Goal: Transaction & Acquisition: Purchase product/service

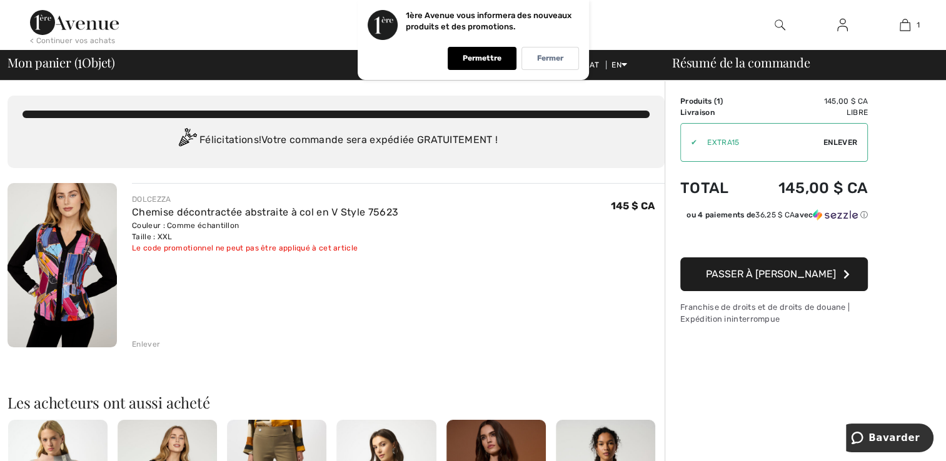
click at [771, 277] on span "Passer à [PERSON_NAME]" at bounding box center [771, 274] width 130 height 12
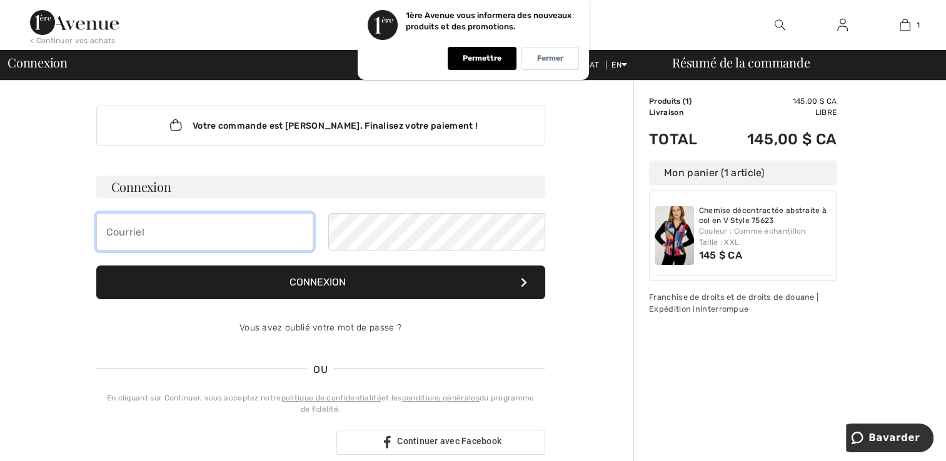
click at [135, 234] on input "email" at bounding box center [204, 232] width 217 height 38
type input "[EMAIL_ADDRESS][DOMAIN_NAME]"
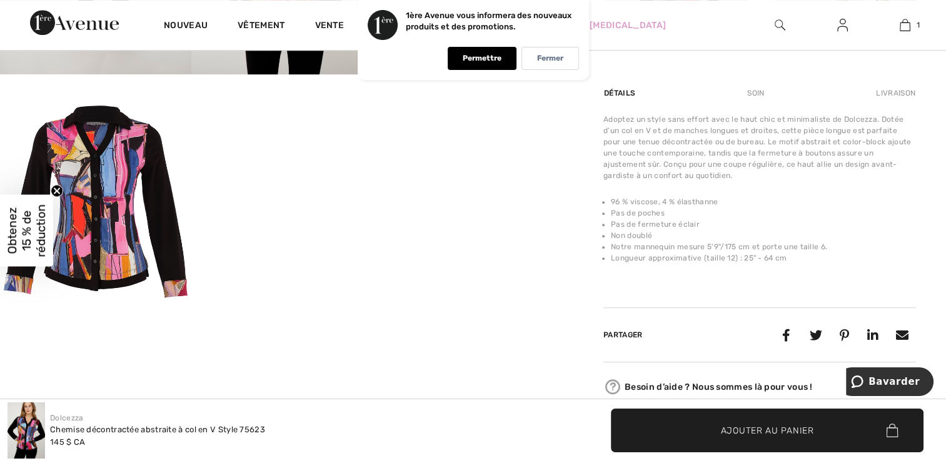
scroll to position [775, 0]
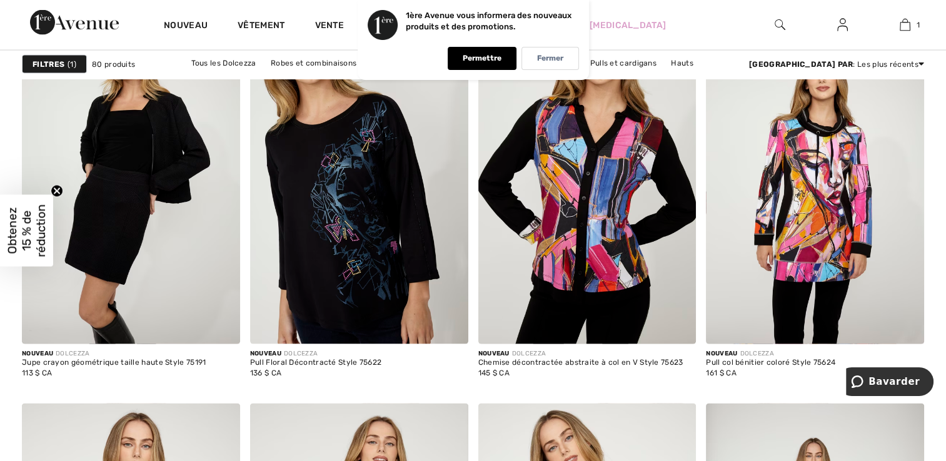
scroll to position [2575, 0]
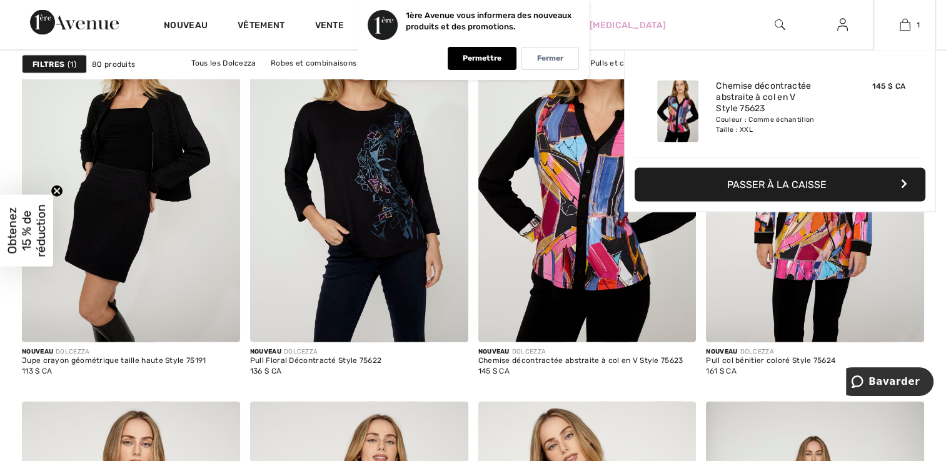
click at [793, 181] on font "Passer à la caisse" at bounding box center [776, 185] width 99 height 12
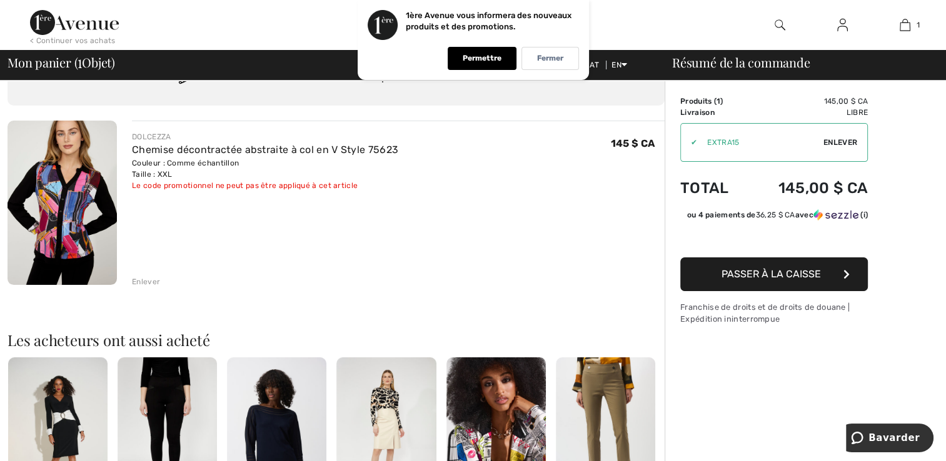
scroll to position [48, 0]
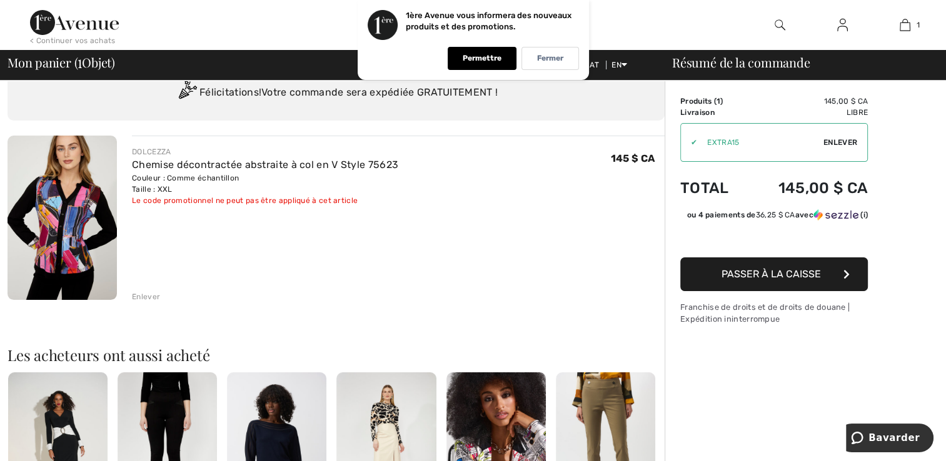
click at [761, 280] on span "Passer à la caisse" at bounding box center [770, 274] width 99 height 12
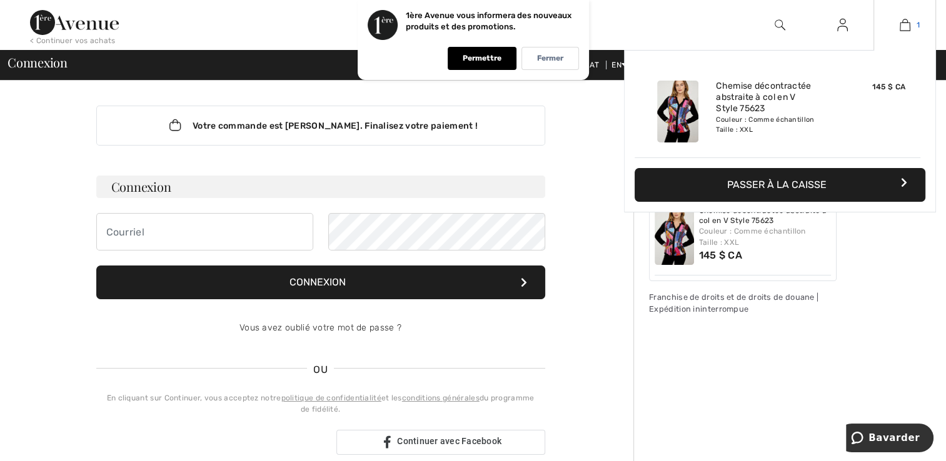
click at [904, 25] on img at bounding box center [904, 25] width 11 height 15
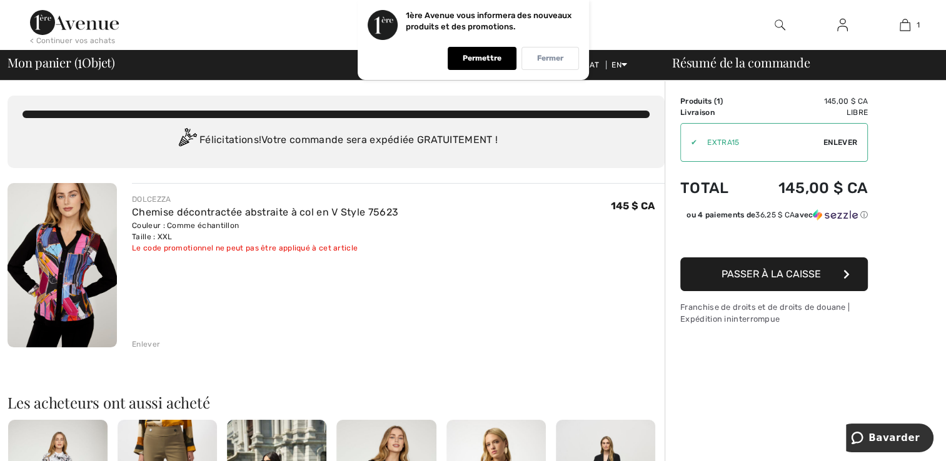
click at [551, 59] on p "Fermer" at bounding box center [550, 58] width 26 height 9
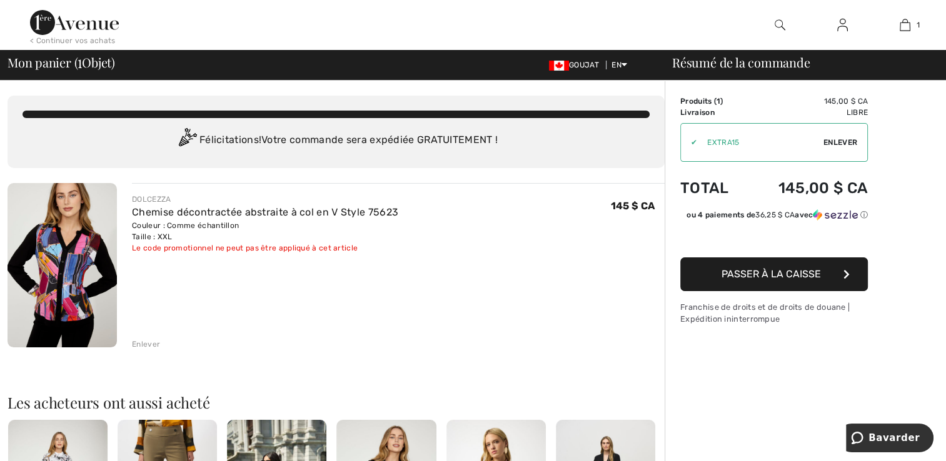
click at [773, 273] on span "Passer à la caisse" at bounding box center [770, 274] width 99 height 12
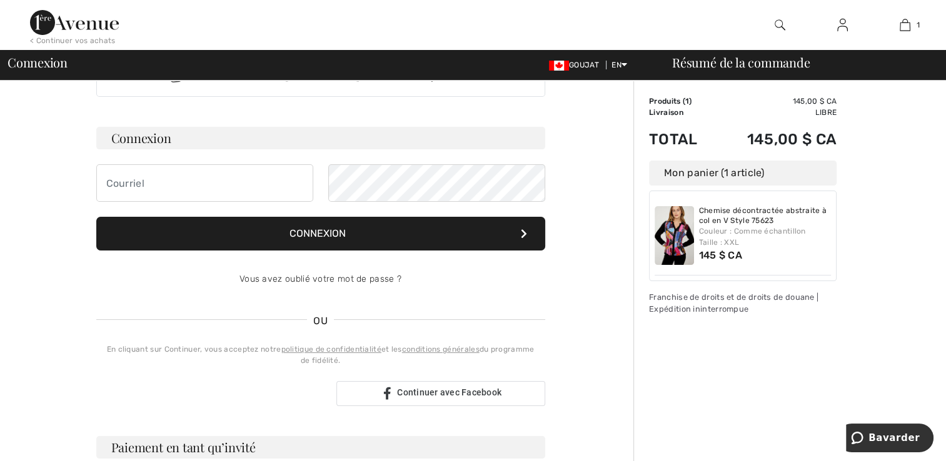
scroll to position [50, 0]
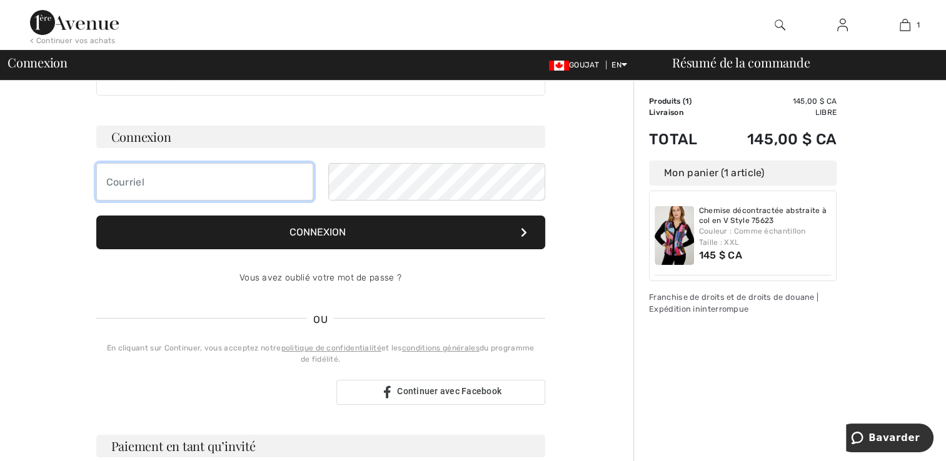
click at [137, 181] on input "email" at bounding box center [204, 182] width 217 height 38
type input "[EMAIL_ADDRESS][DOMAIN_NAME]"
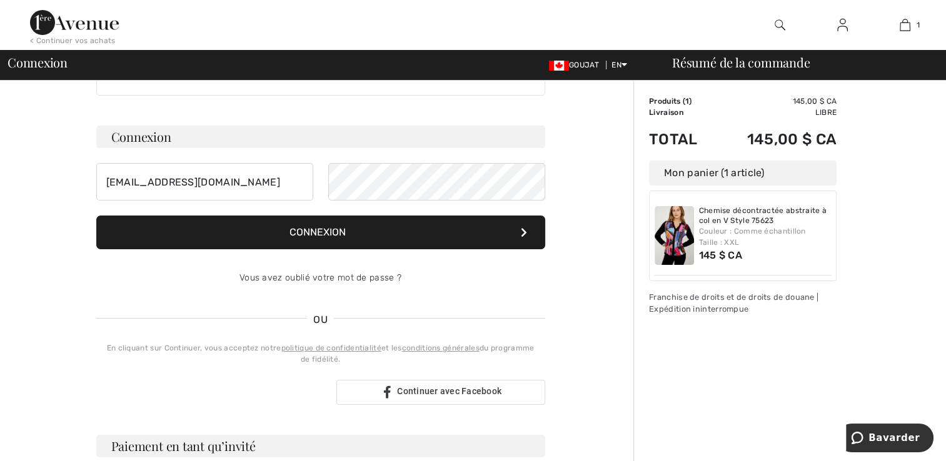
click at [318, 227] on font "Connexion" at bounding box center [317, 232] width 56 height 12
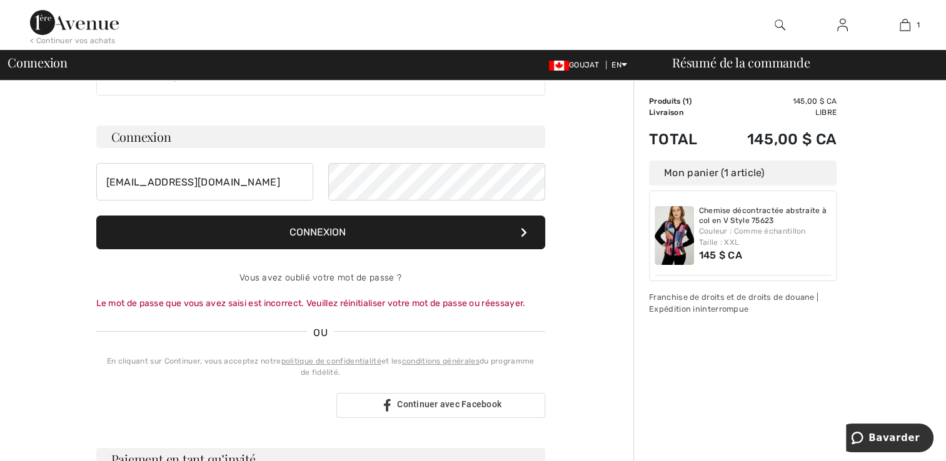
click at [329, 229] on font "Connexion" at bounding box center [317, 232] width 56 height 12
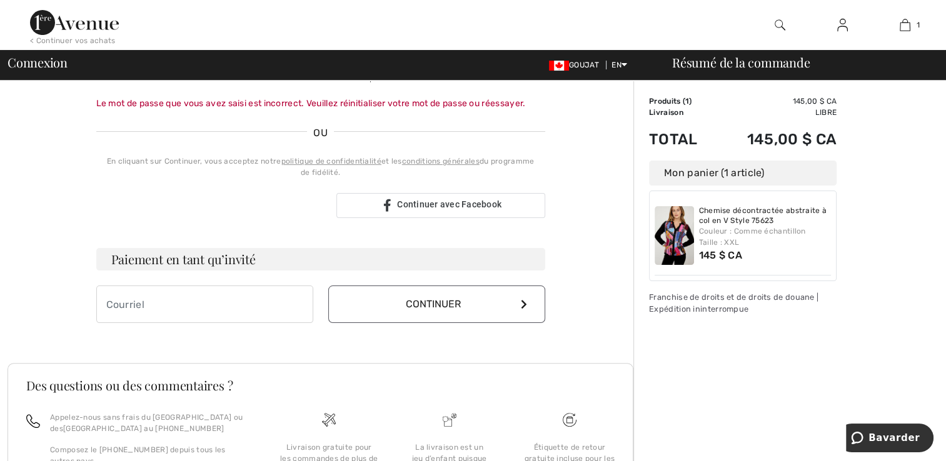
scroll to position [275, 0]
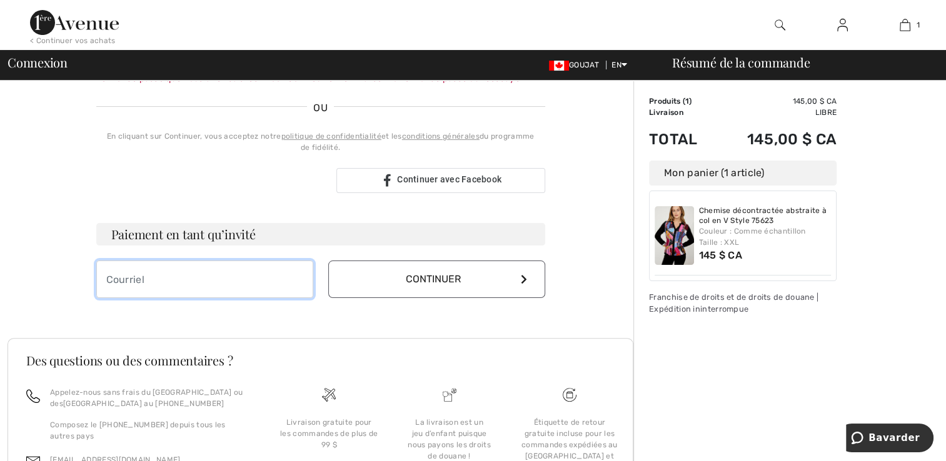
click at [114, 274] on input "email" at bounding box center [204, 280] width 217 height 38
type input "[EMAIL_ADDRESS][DOMAIN_NAME]"
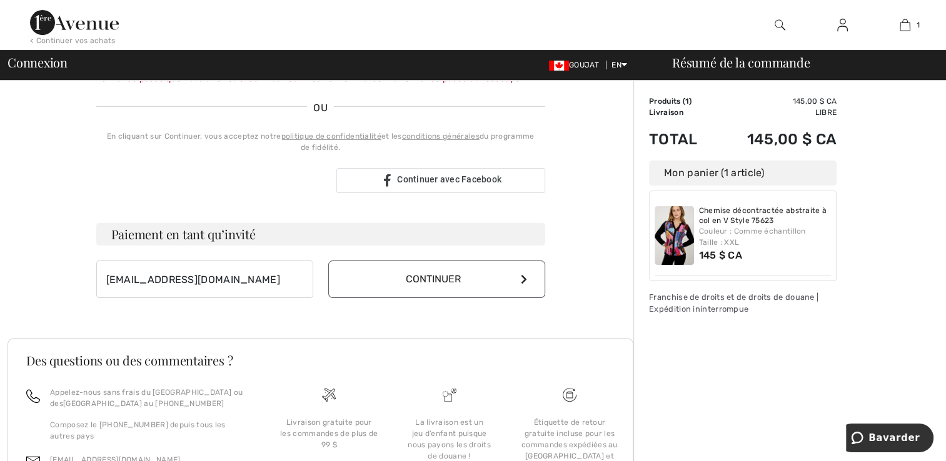
click at [423, 274] on font "Continuer" at bounding box center [433, 279] width 55 height 12
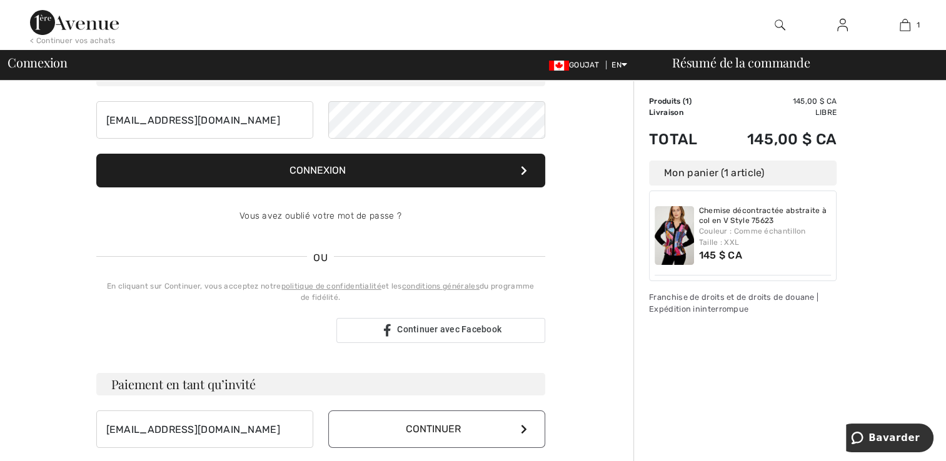
scroll to position [0, 0]
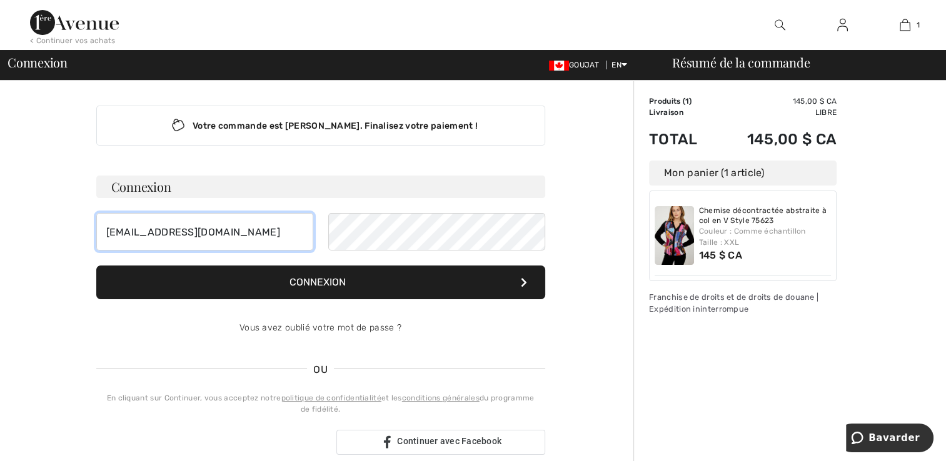
click at [253, 231] on input "[EMAIL_ADDRESS][DOMAIN_NAME]" at bounding box center [204, 232] width 217 height 38
type input "l"
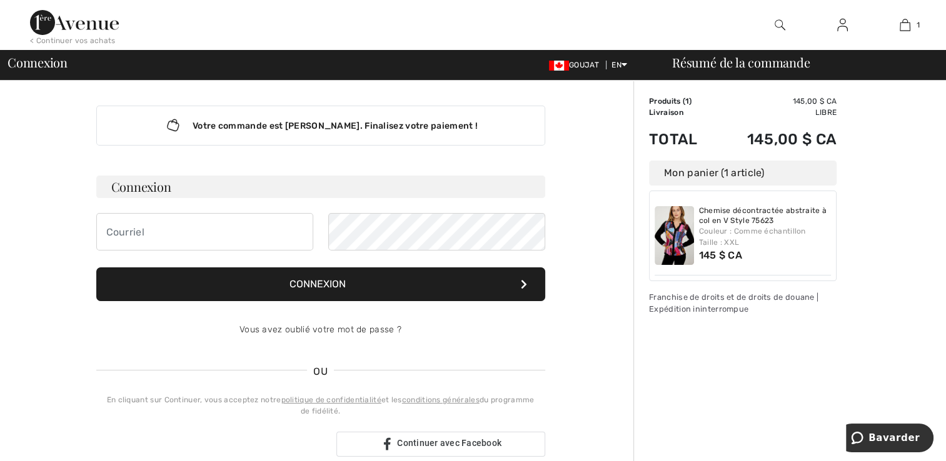
click at [593, 177] on div "Votre commande est [PERSON_NAME]. Finalisez votre paiement ! Connexion Can not …" at bounding box center [321, 457] width 626 height 753
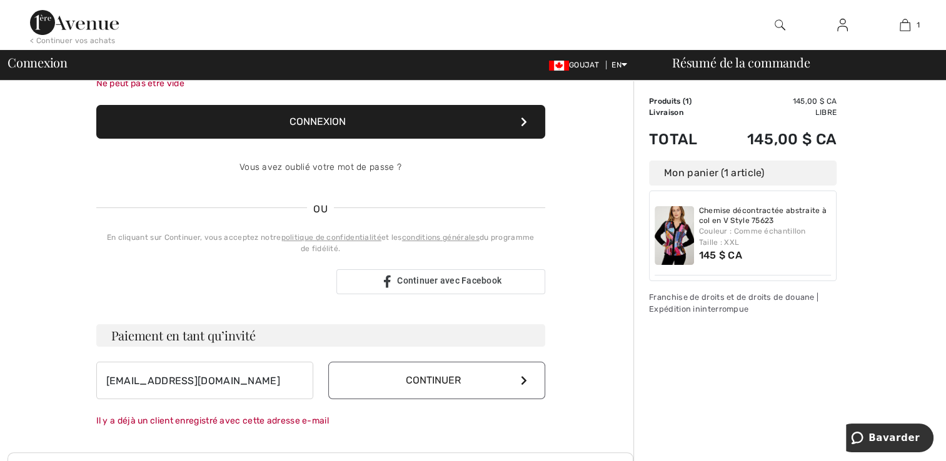
scroll to position [201, 0]
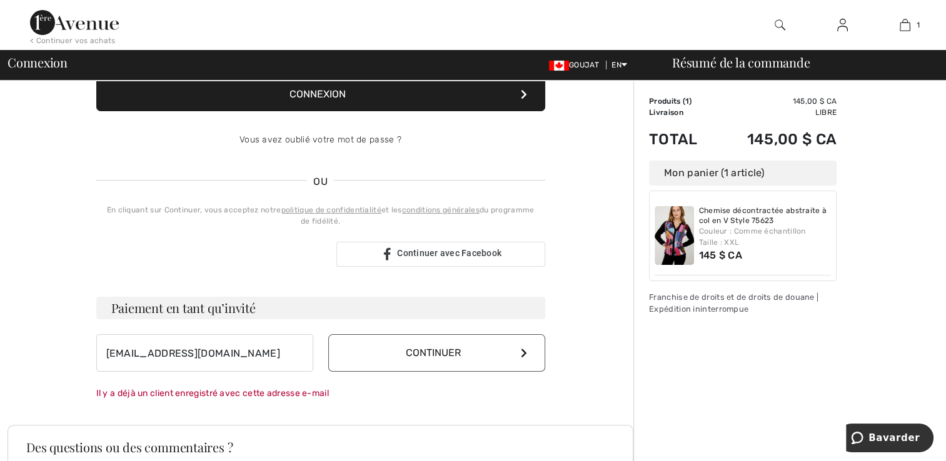
click at [370, 353] on button "Continuer" at bounding box center [436, 353] width 217 height 38
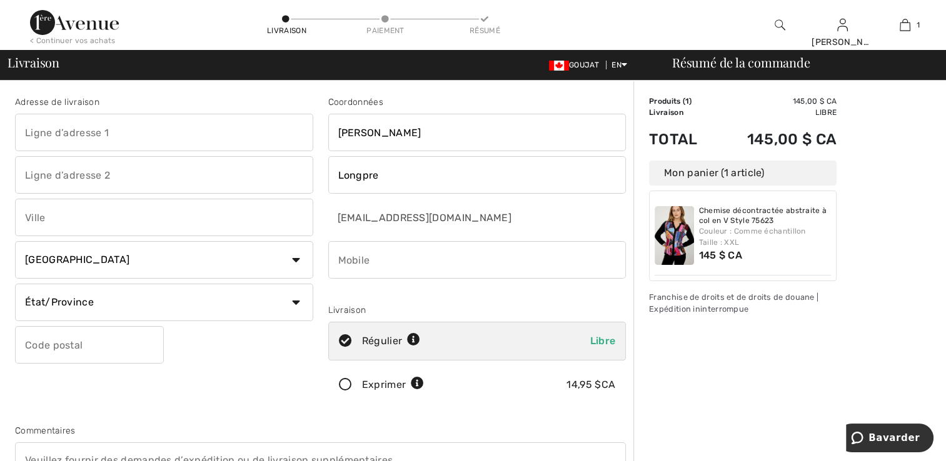
click at [64, 131] on input "text" at bounding box center [164, 133] width 298 height 38
type input "[STREET_ADDRESS][PERSON_NAME]"
type input "Acton Vale"
select select "QC"
type input "J0H 1A0"
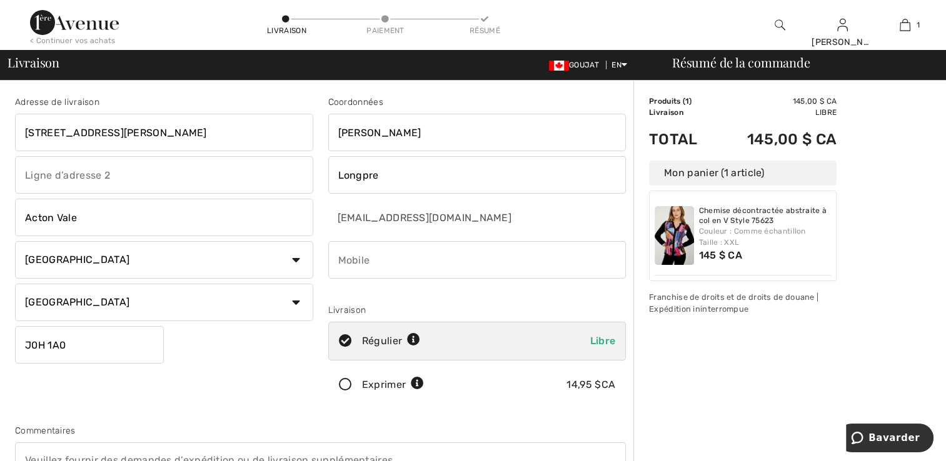
type input "8194616201"
type input "J0H1A0"
click at [189, 402] on div "Adresse de livraison [STREET_ADDRESS][PERSON_NAME] Acton Vale [GEOGRAPHIC_DATA]…" at bounding box center [164, 253] width 313 height 314
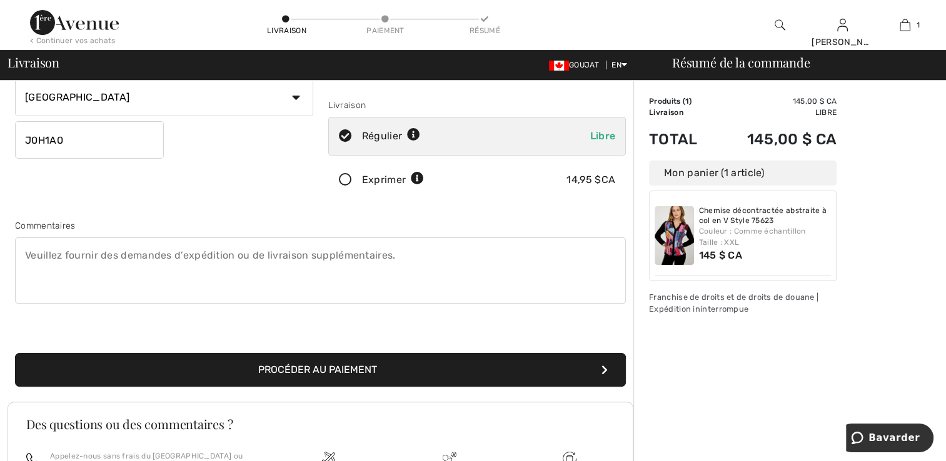
scroll to position [206, 0]
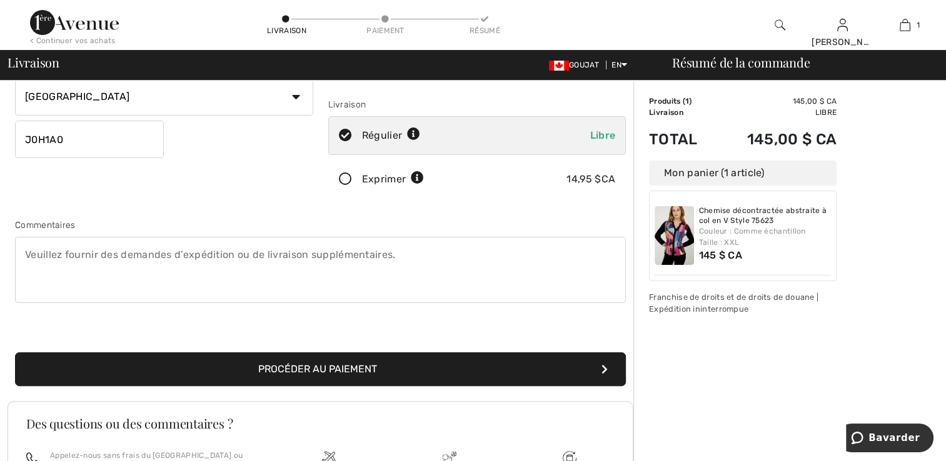
click at [332, 369] on font "Procéder au paiement" at bounding box center [317, 369] width 119 height 12
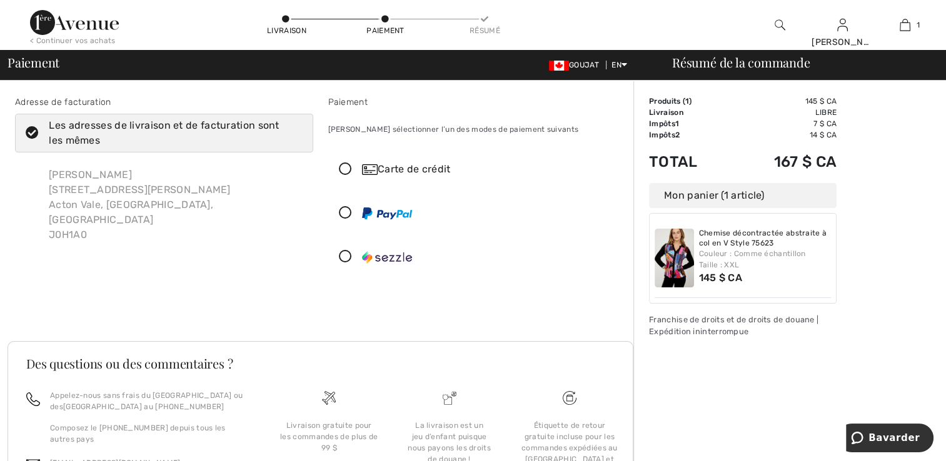
click at [347, 166] on icon at bounding box center [345, 169] width 33 height 13
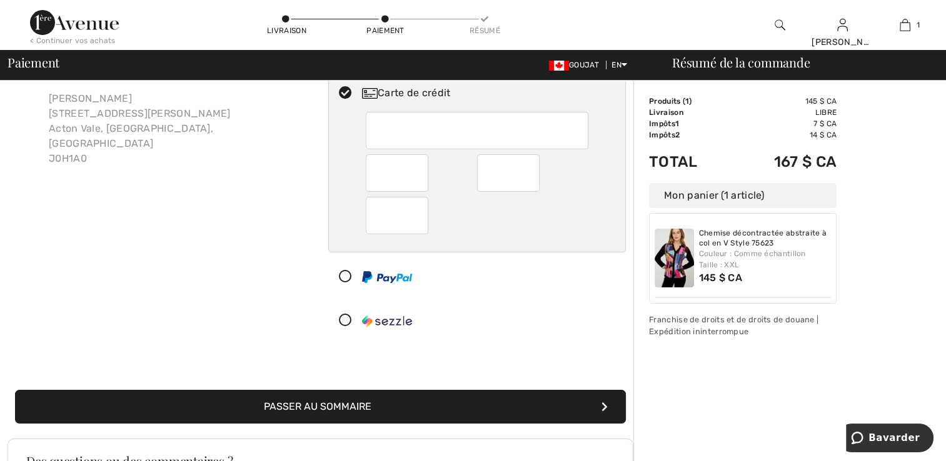
scroll to position [78, 0]
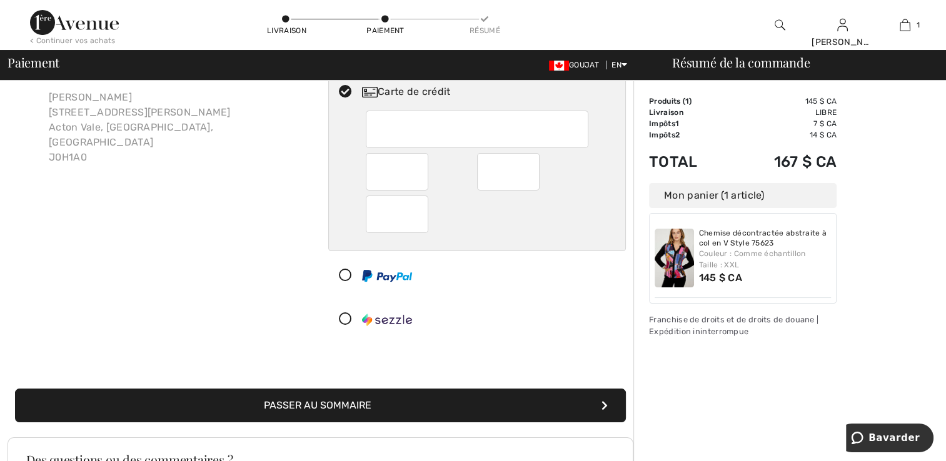
click at [345, 400] on font "Passer au sommaire" at bounding box center [318, 405] width 108 height 12
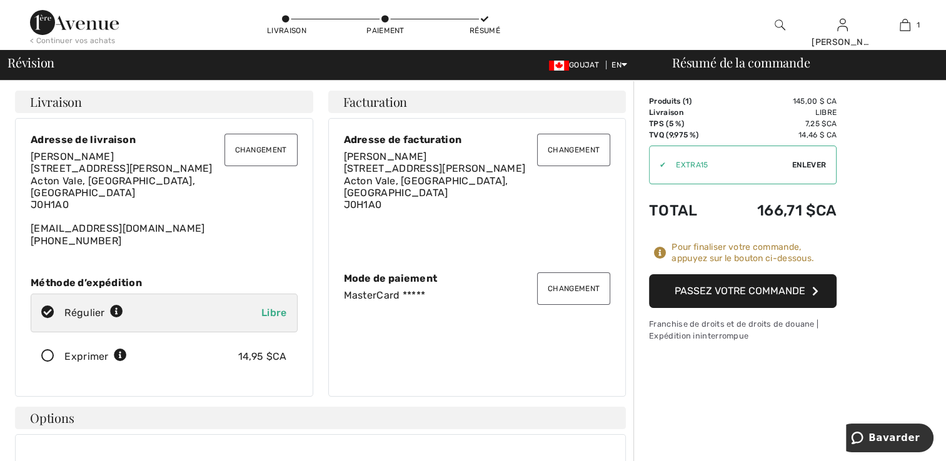
click at [729, 291] on font "Passez votre commande" at bounding box center [739, 291] width 131 height 12
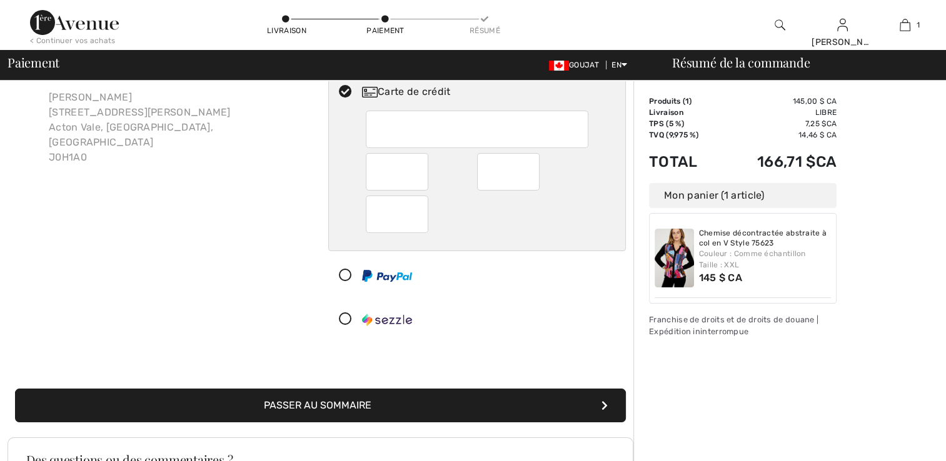
scroll to position [78, 0]
click at [405, 89] on font "Carte de crédit" at bounding box center [414, 92] width 73 height 12
click at [344, 89] on icon at bounding box center [345, 92] width 33 height 13
radio input "true"
click at [483, 401] on button "Passer au sommaire" at bounding box center [320, 406] width 611 height 34
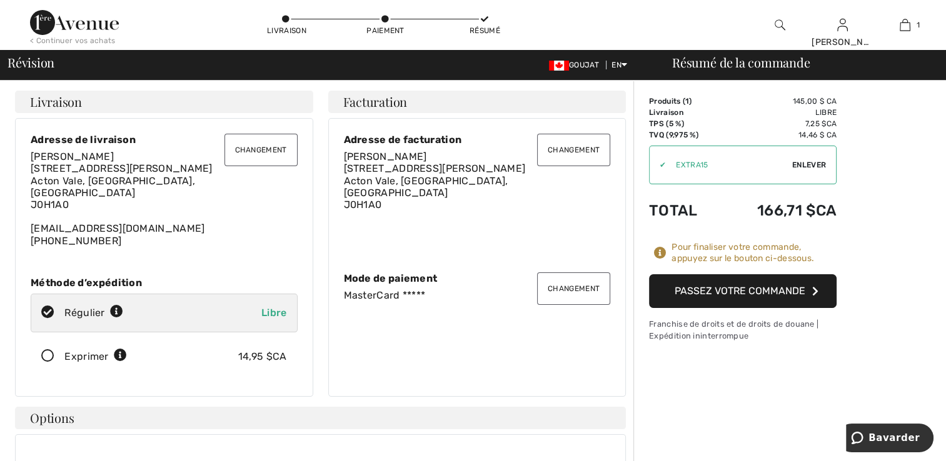
click at [765, 288] on font "Passez votre commande" at bounding box center [739, 291] width 131 height 12
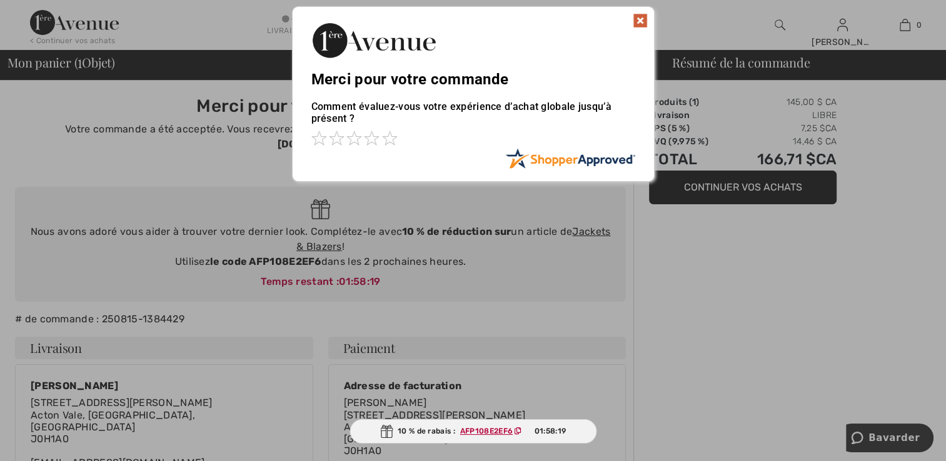
click at [639, 16] on img at bounding box center [640, 20] width 15 height 15
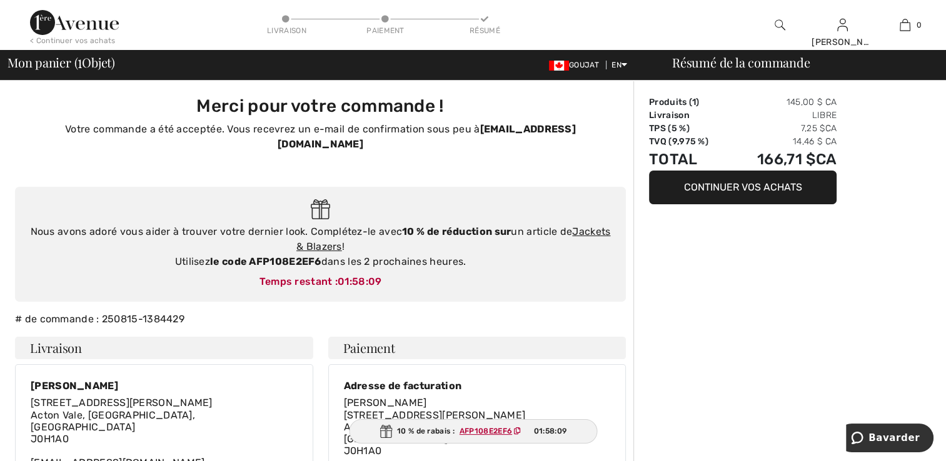
click at [729, 186] on button "Continuer vos achats" at bounding box center [743, 188] width 188 height 34
click at [715, 183] on button "Continuer vos achats" at bounding box center [743, 188] width 188 height 34
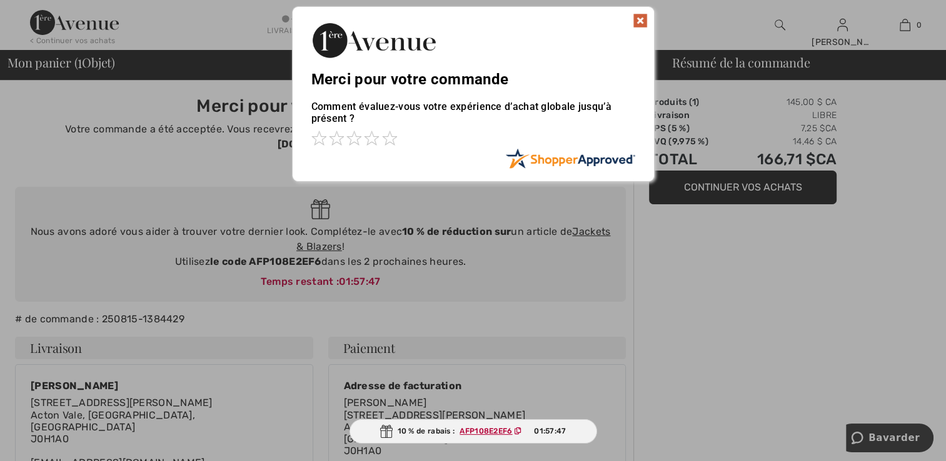
click at [636, 19] on img at bounding box center [640, 20] width 15 height 15
